Goal: Task Accomplishment & Management: Complete application form

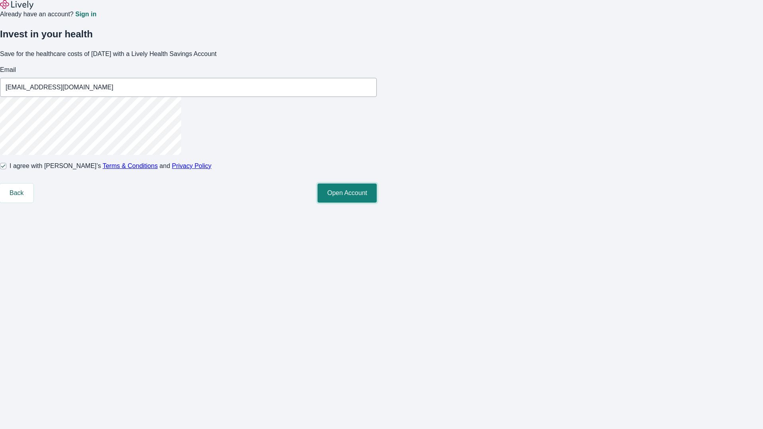
click at [377, 203] on button "Open Account" at bounding box center [346, 193] width 59 height 19
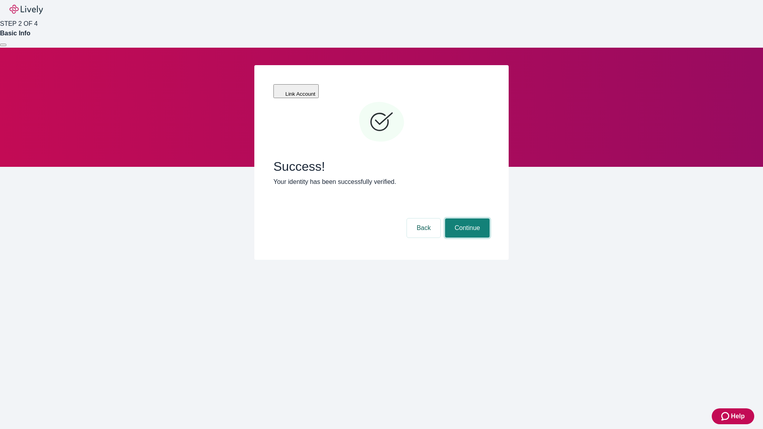
click at [466, 218] on button "Continue" at bounding box center [467, 227] width 44 height 19
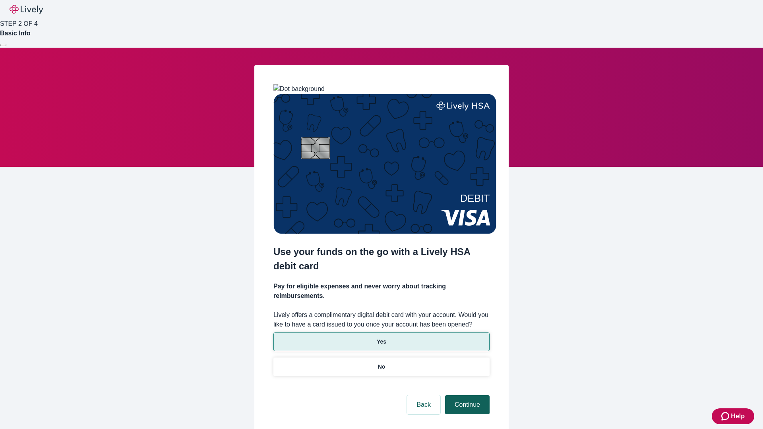
click at [381, 363] on p "No" at bounding box center [382, 367] width 8 height 8
click at [466, 395] on button "Continue" at bounding box center [467, 404] width 44 height 19
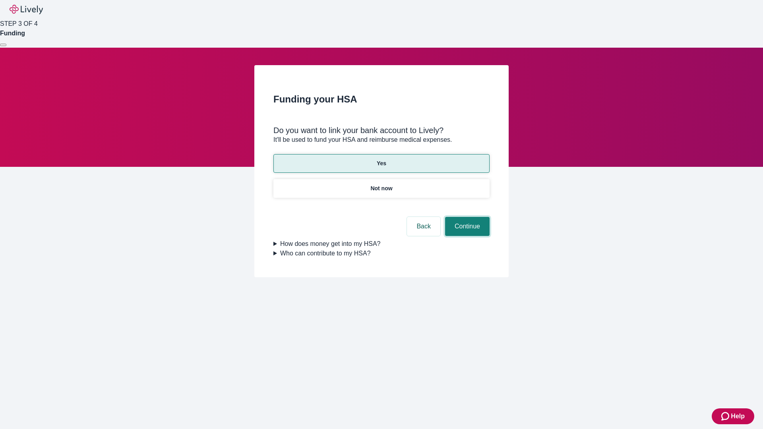
click at [466, 217] on button "Continue" at bounding box center [467, 226] width 44 height 19
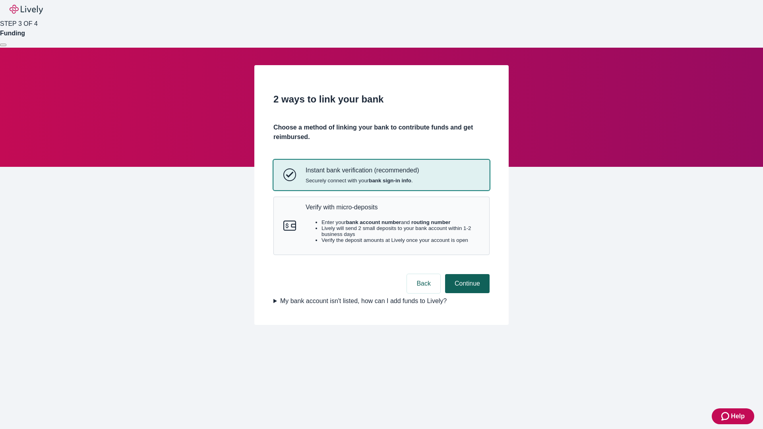
click at [392, 211] on p "Verify with micro-deposits" at bounding box center [392, 207] width 174 height 8
click at [466, 293] on button "Continue" at bounding box center [467, 283] width 44 height 19
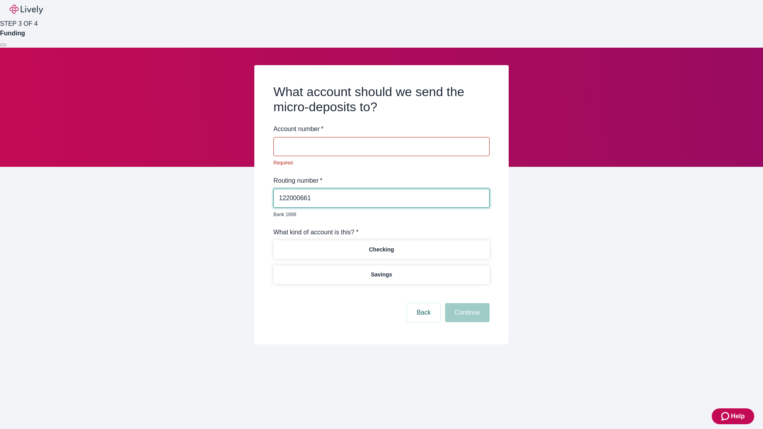
type input "122000661"
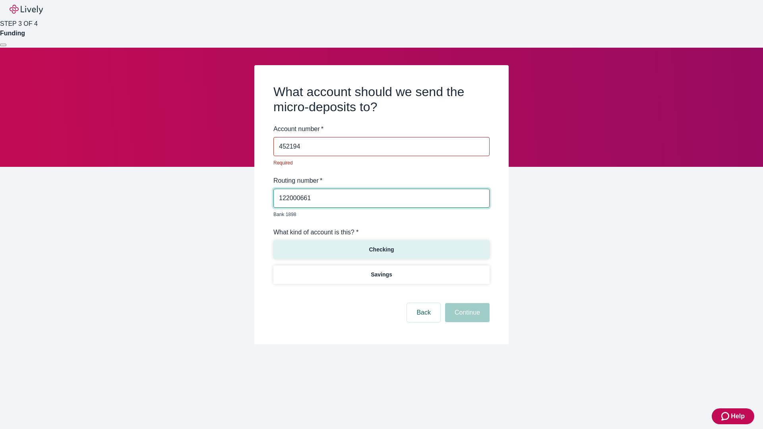
type input "452194"
click at [381, 245] on p "Checking" at bounding box center [381, 249] width 25 height 8
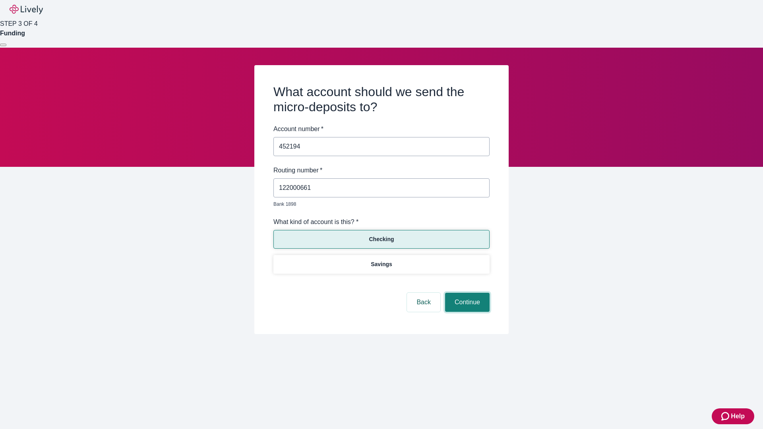
click at [466, 293] on button "Continue" at bounding box center [467, 302] width 44 height 19
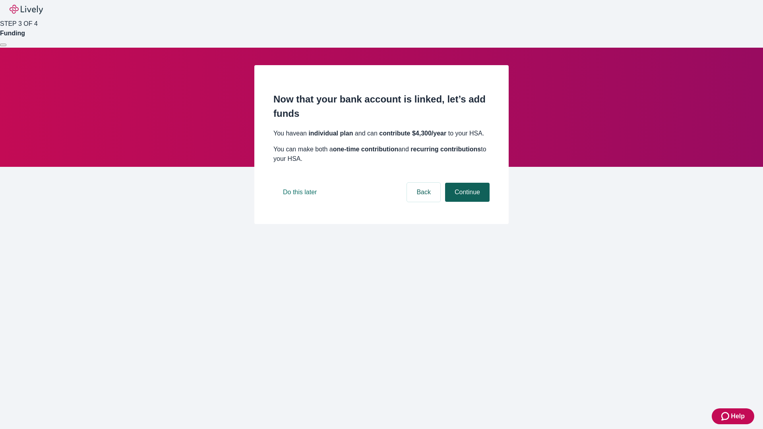
click at [466, 202] on button "Continue" at bounding box center [467, 192] width 44 height 19
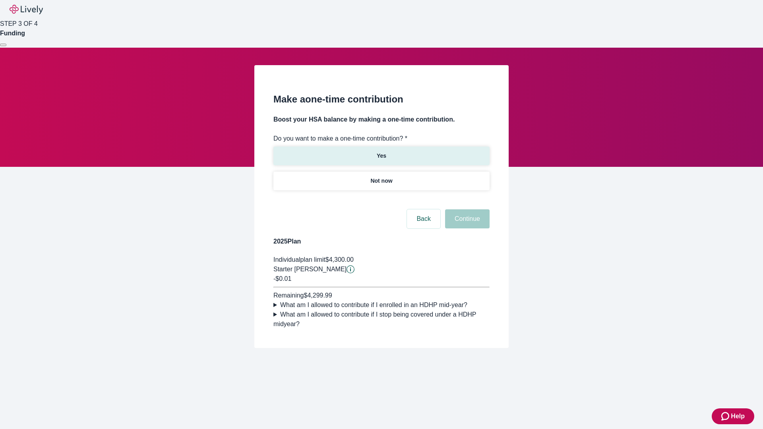
click at [381, 152] on p "Yes" at bounding box center [382, 156] width 10 height 8
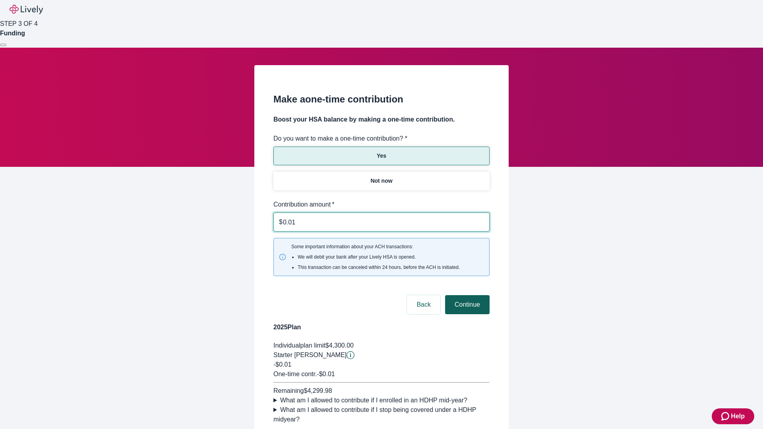
type input "0.01"
click at [466, 295] on button "Continue" at bounding box center [467, 304] width 44 height 19
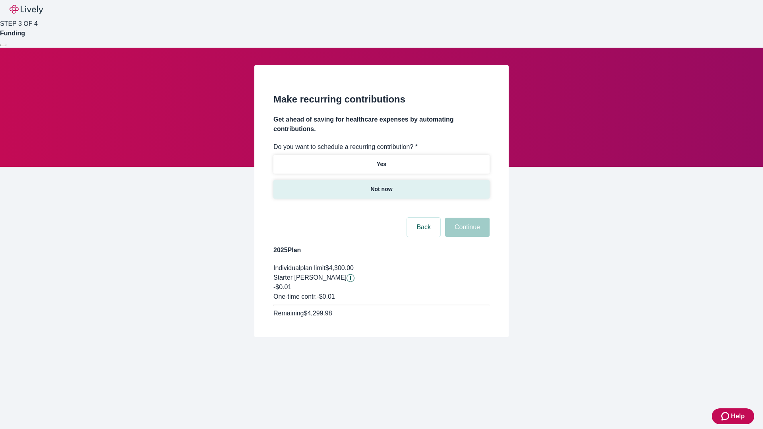
click at [381, 185] on p "Not now" at bounding box center [381, 189] width 22 height 8
click at [466, 218] on button "Continue" at bounding box center [467, 227] width 44 height 19
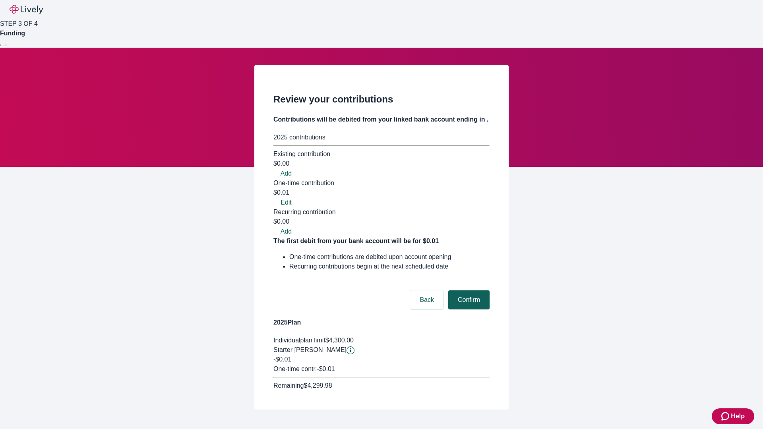
click at [467, 290] on button "Confirm" at bounding box center [468, 299] width 41 height 19
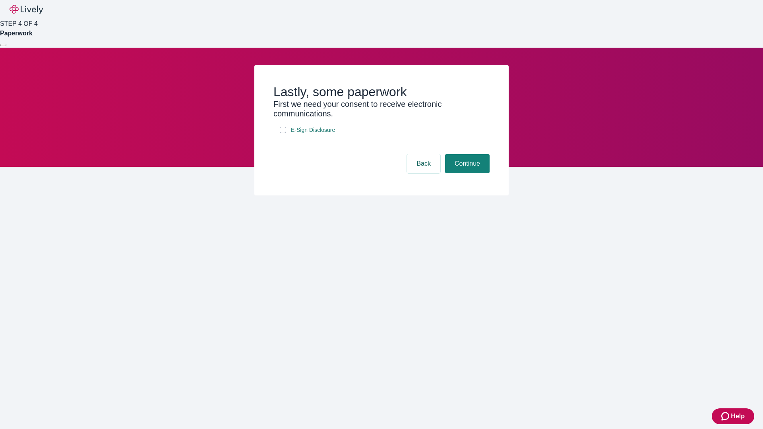
click at [283, 133] on input "E-Sign Disclosure" at bounding box center [283, 130] width 6 height 6
checkbox input "true"
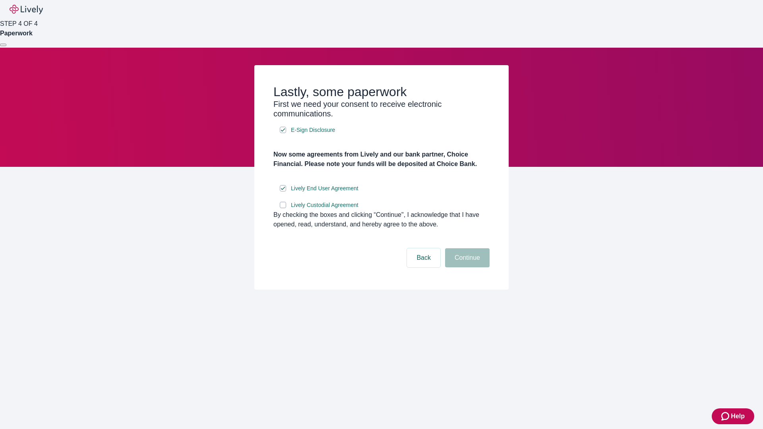
click at [283, 208] on input "Lively Custodial Agreement" at bounding box center [283, 205] width 6 height 6
checkbox input "true"
click at [466, 267] on button "Continue" at bounding box center [467, 257] width 44 height 19
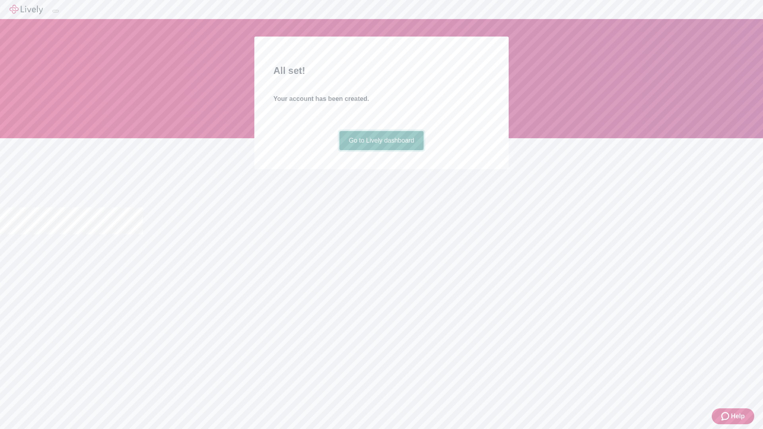
click at [381, 150] on link "Go to Lively dashboard" at bounding box center [381, 140] width 85 height 19
